Goal: Find specific page/section: Find specific page/section

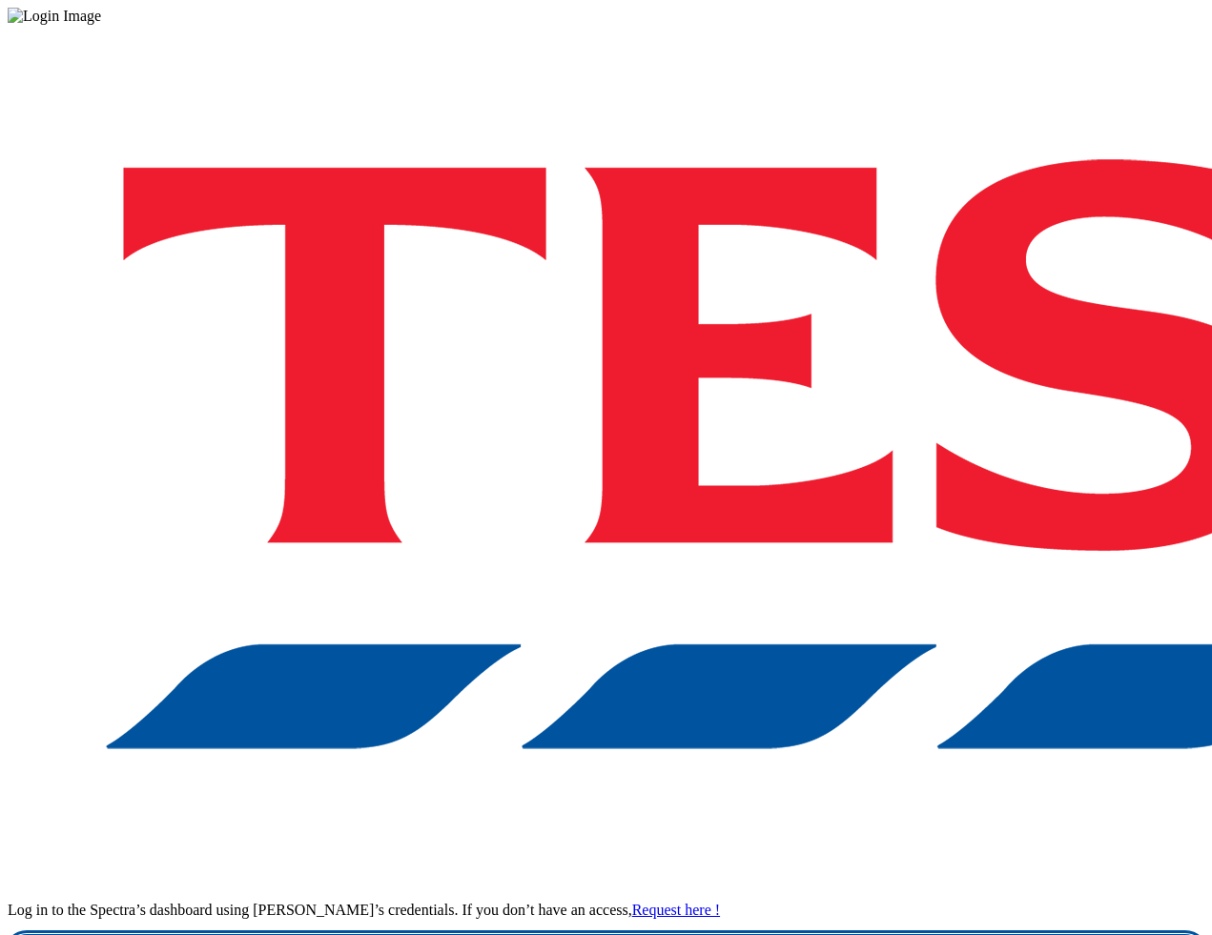
click at [895, 934] on link "Login" at bounding box center [606, 953] width 1197 height 38
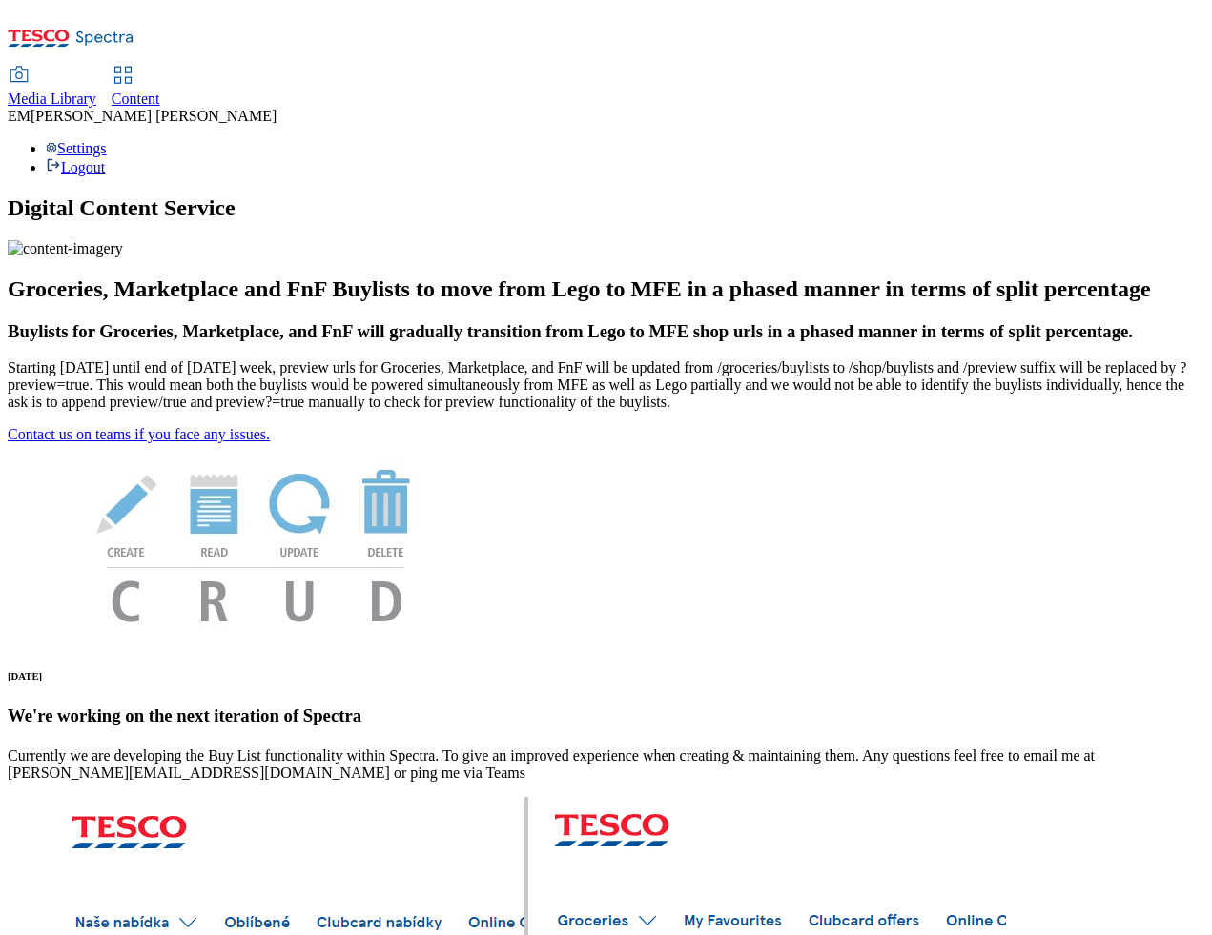
click at [160, 91] on span "Content" at bounding box center [136, 99] width 49 height 16
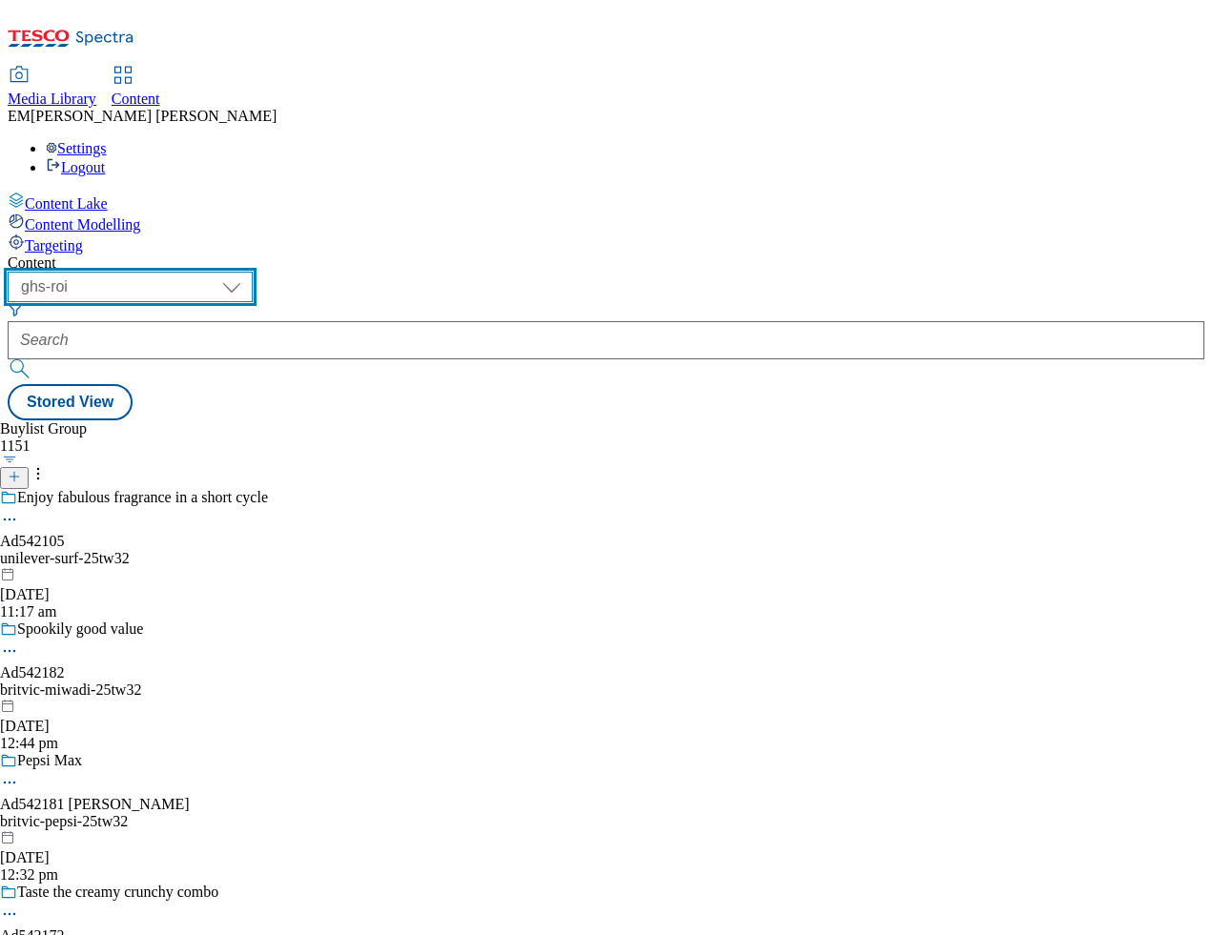
select select "ghs-[GEOGRAPHIC_DATA]"
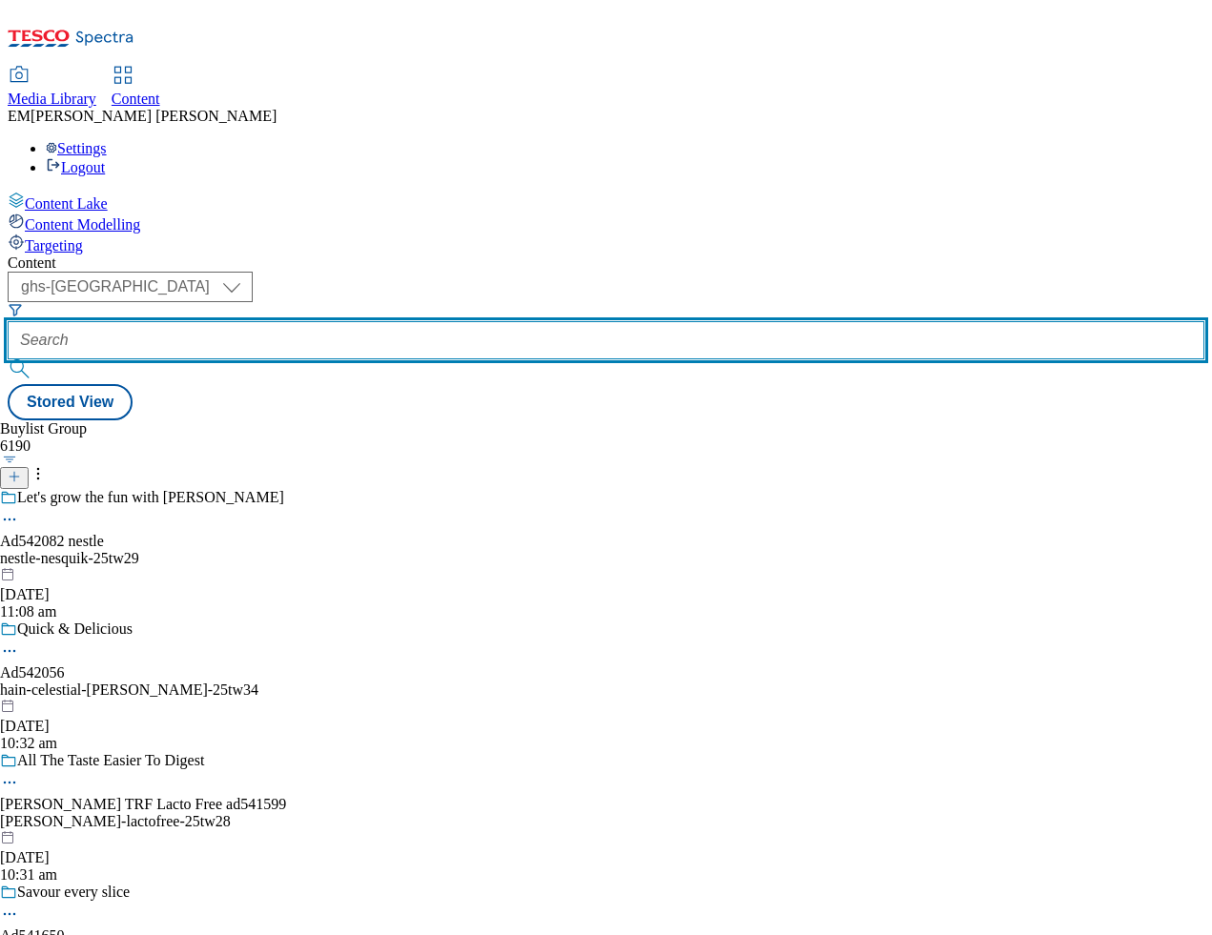
click at [461, 321] on input "text" at bounding box center [606, 340] width 1197 height 38
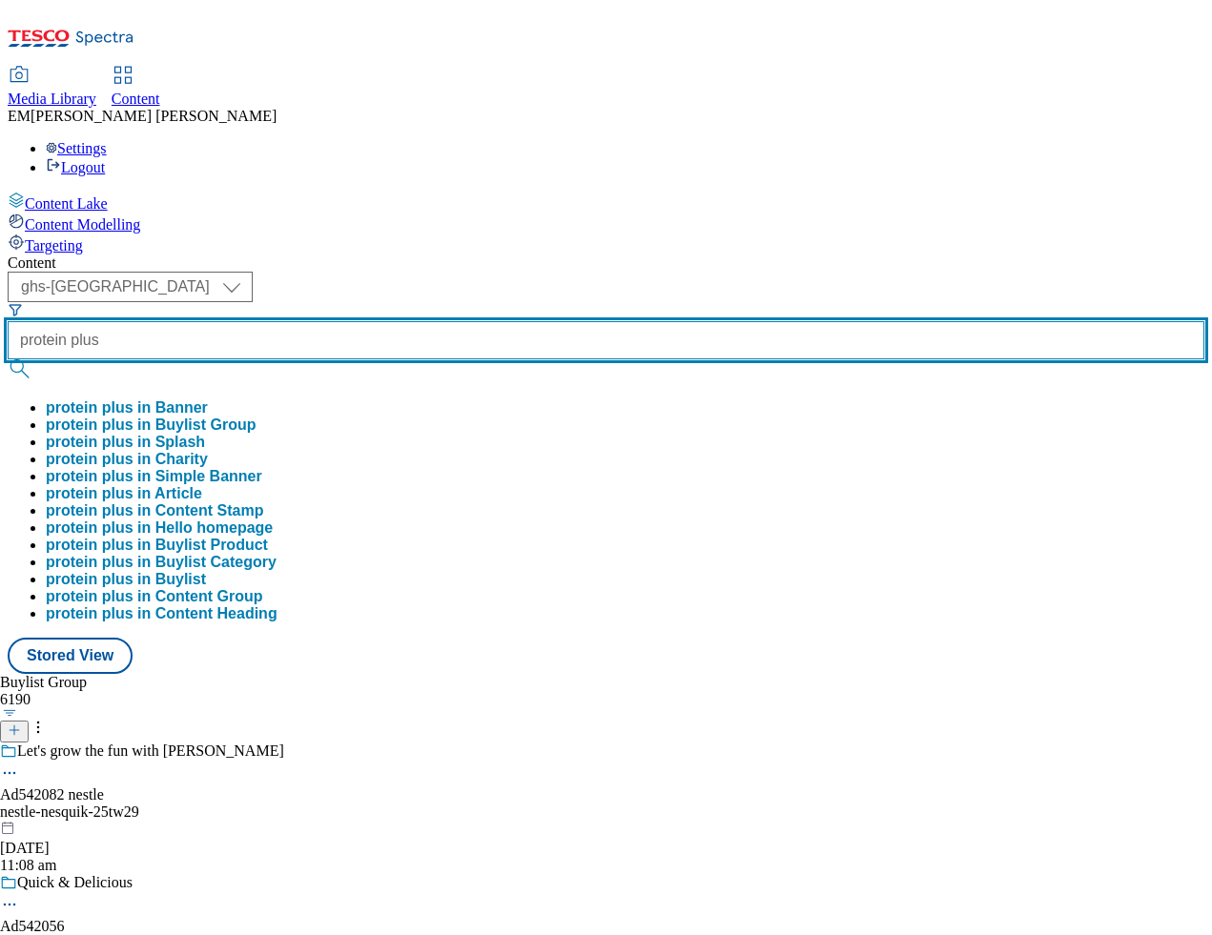
type input "protein plus"
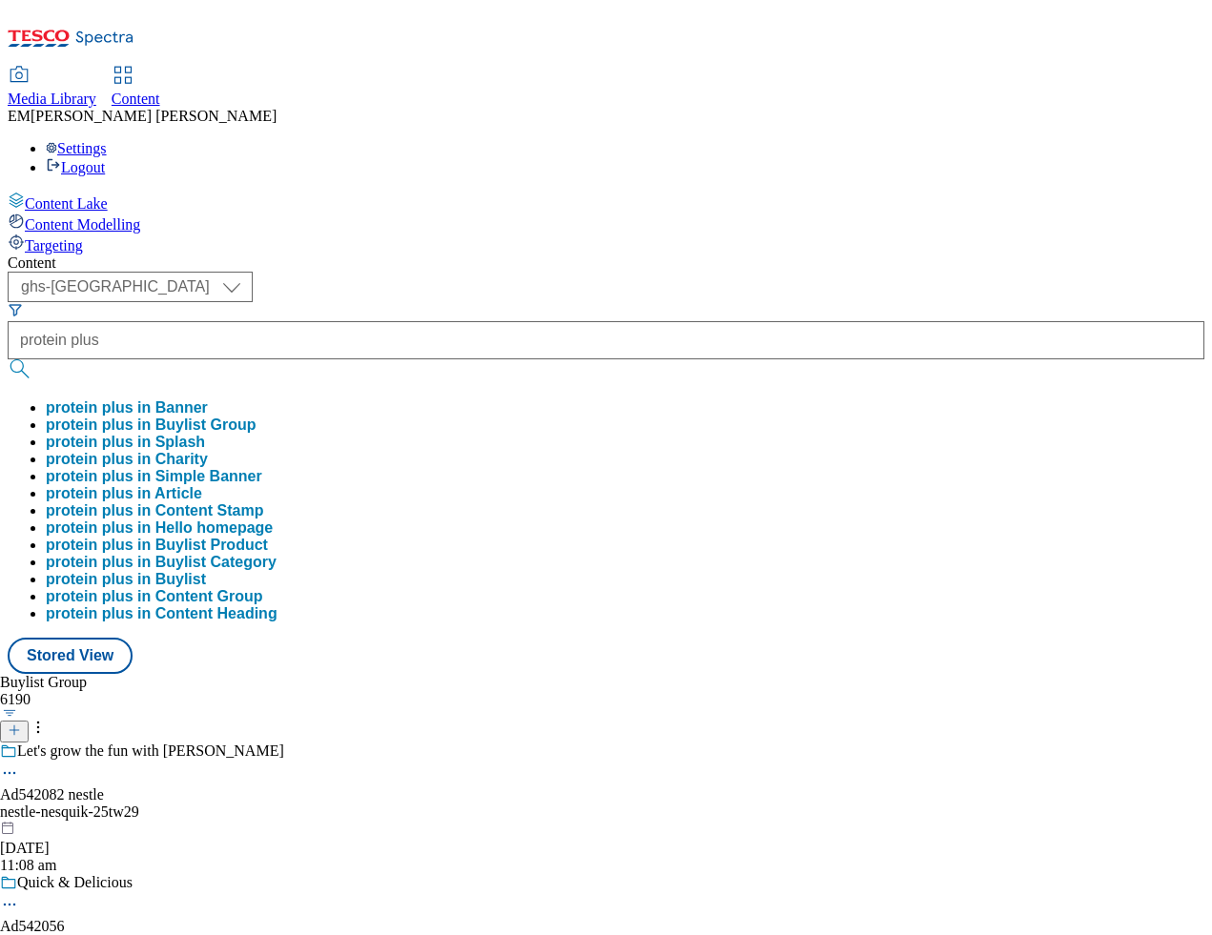
click at [256, 417] on button "protein plus in Buylist Group" at bounding box center [151, 425] width 210 height 17
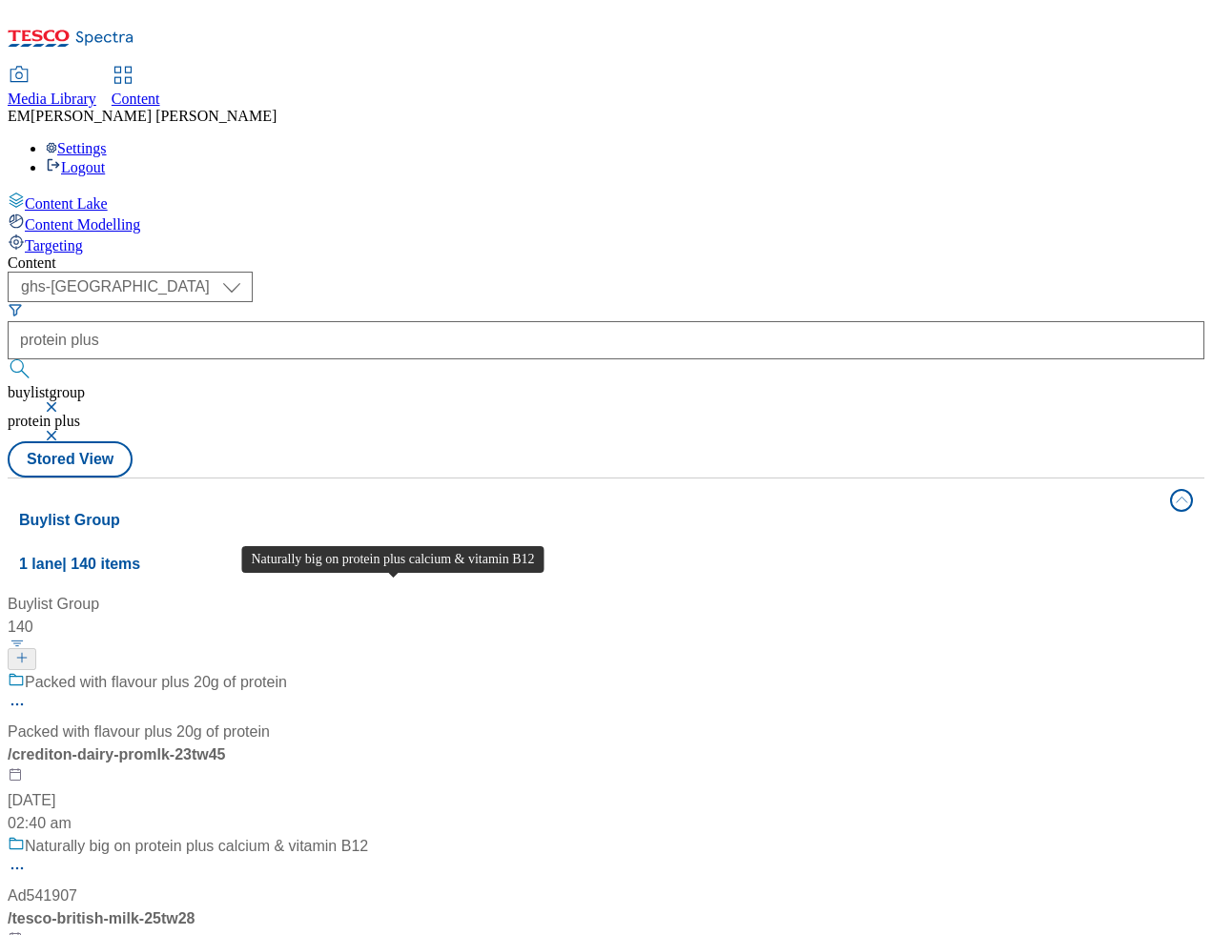
click at [368, 835] on div "Naturally big on protein plus calcium & vitamin B12" at bounding box center [196, 846] width 343 height 23
